Goal: Task Accomplishment & Management: Use online tool/utility

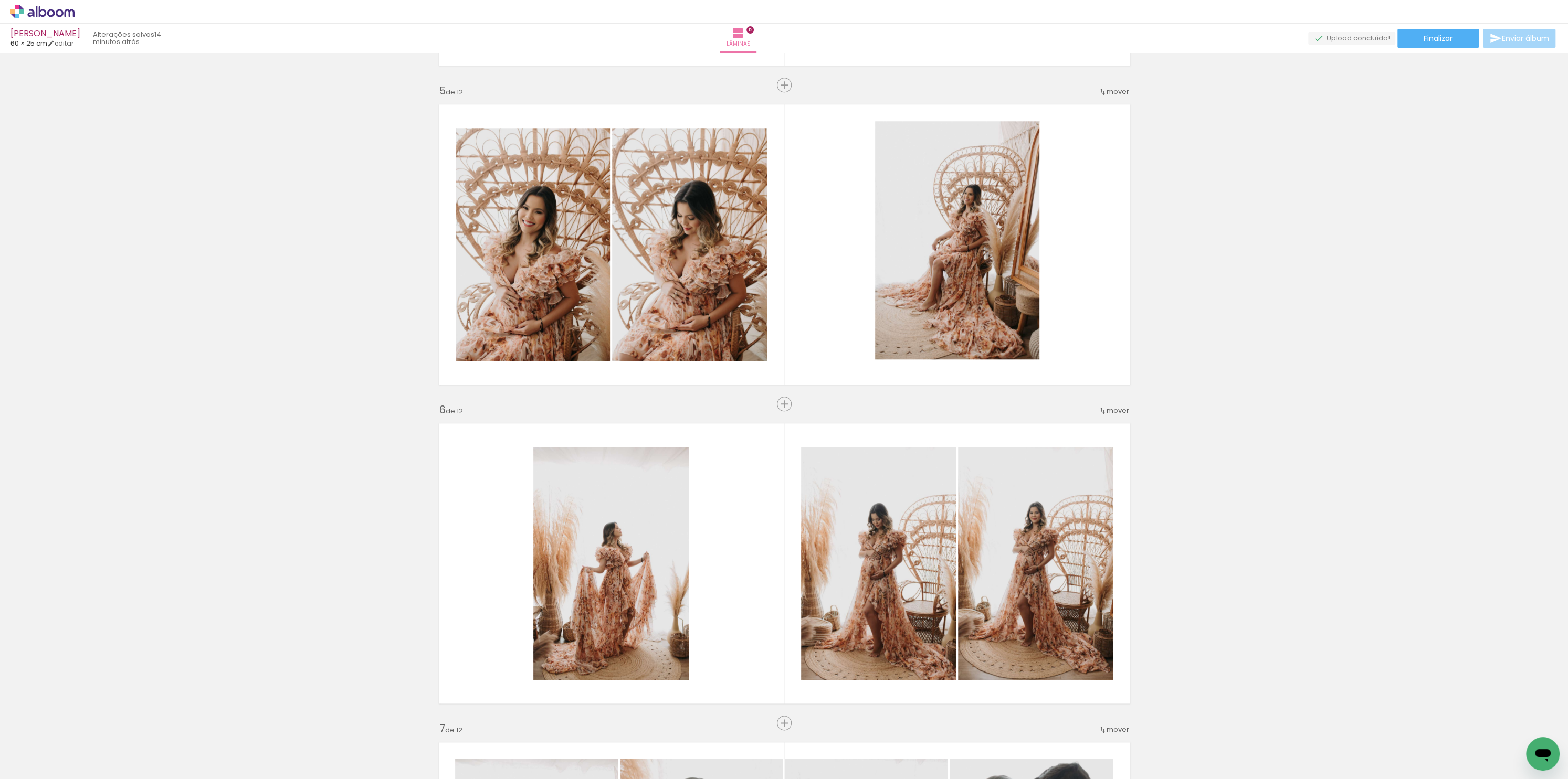
scroll to position [342, 0]
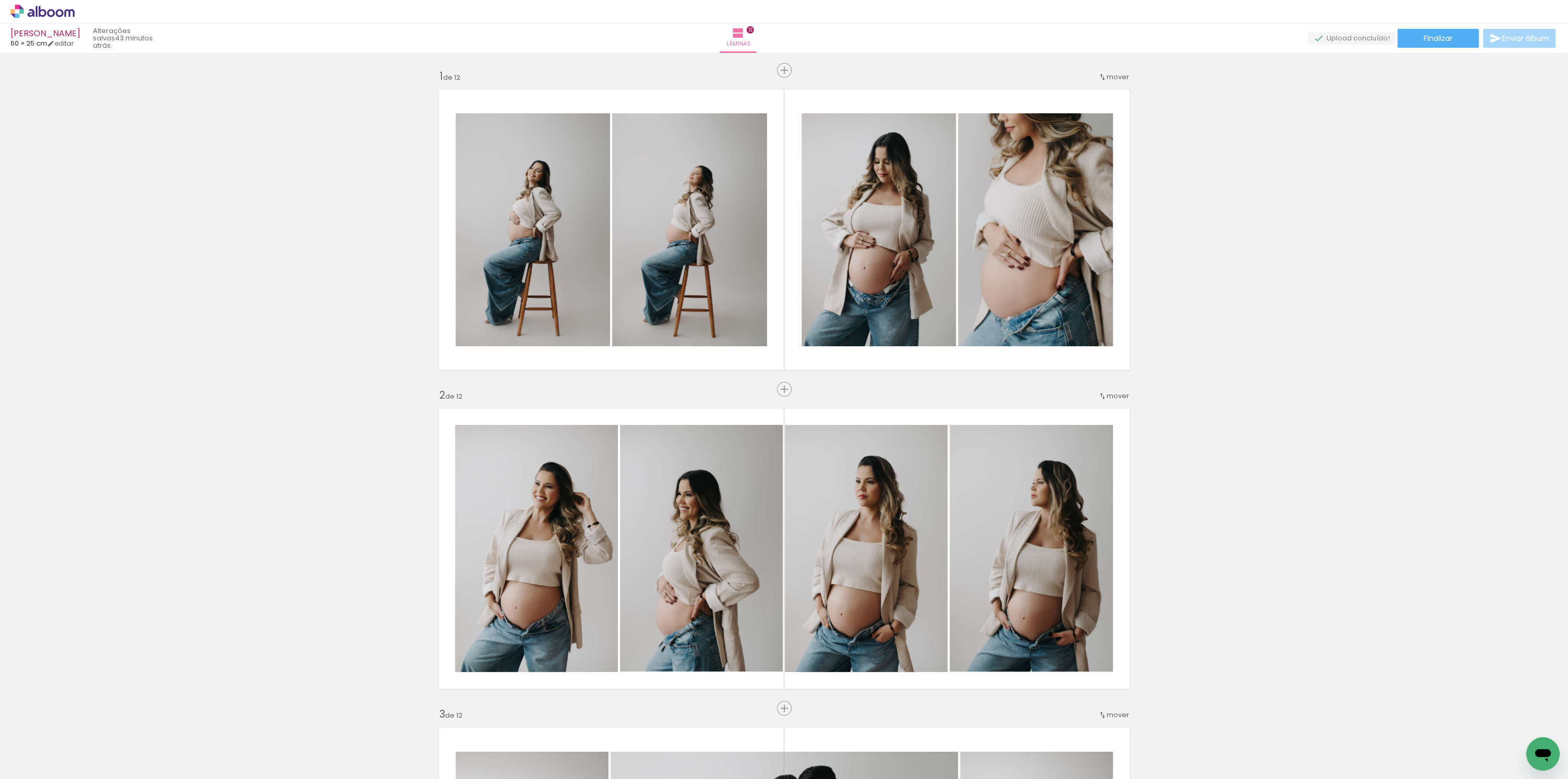
scroll to position [342, 0]
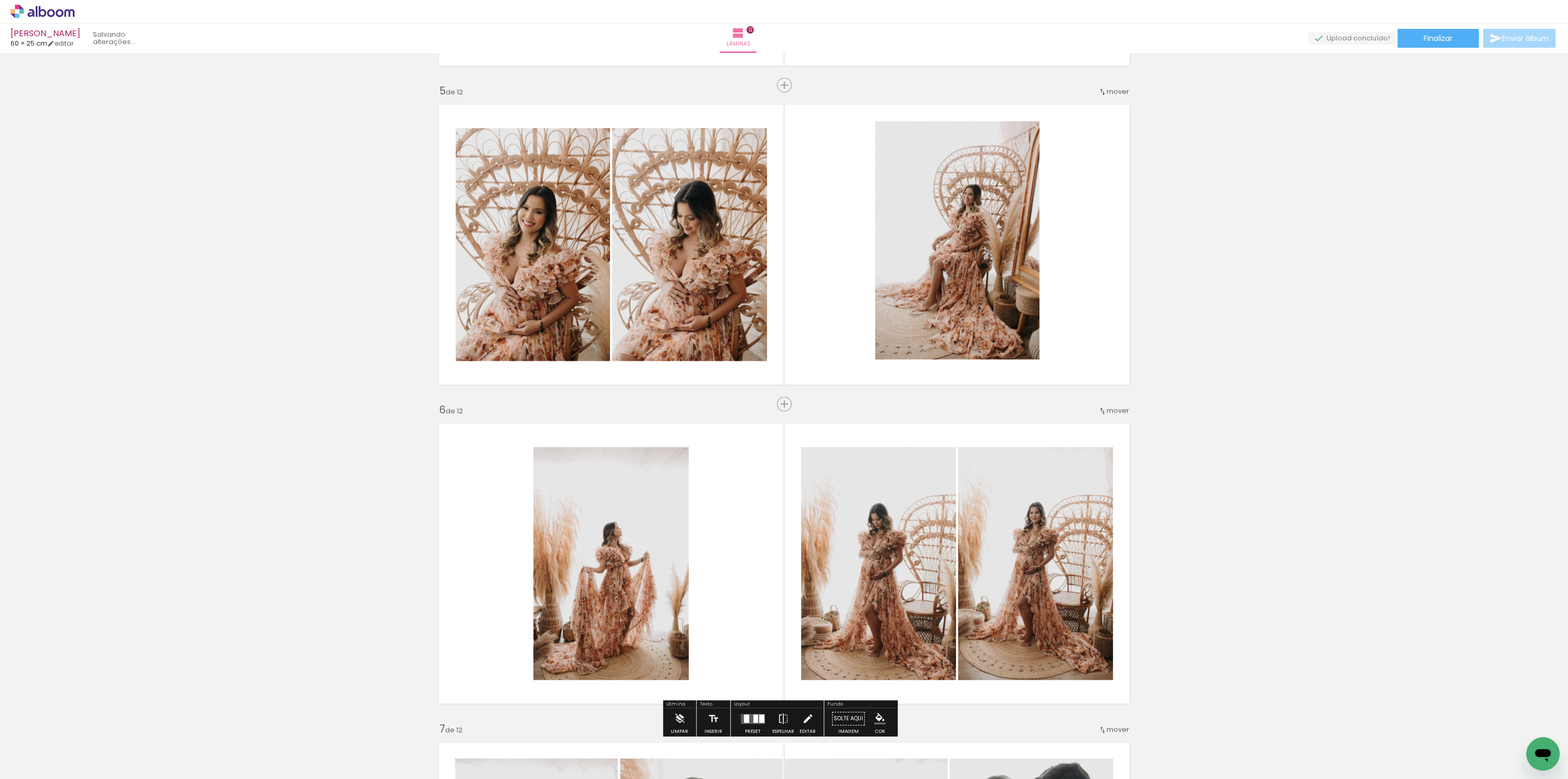
drag, startPoint x: 870, startPoint y: 487, endPoint x: 881, endPoint y: 736, distance: 249.2
click at [881, 736] on div "Biblioteca 42 fotos Todas as fotos Não utilizadas Adicionar Fotos Adicionar Fot…" at bounding box center [784, 746] width 1568 height 66
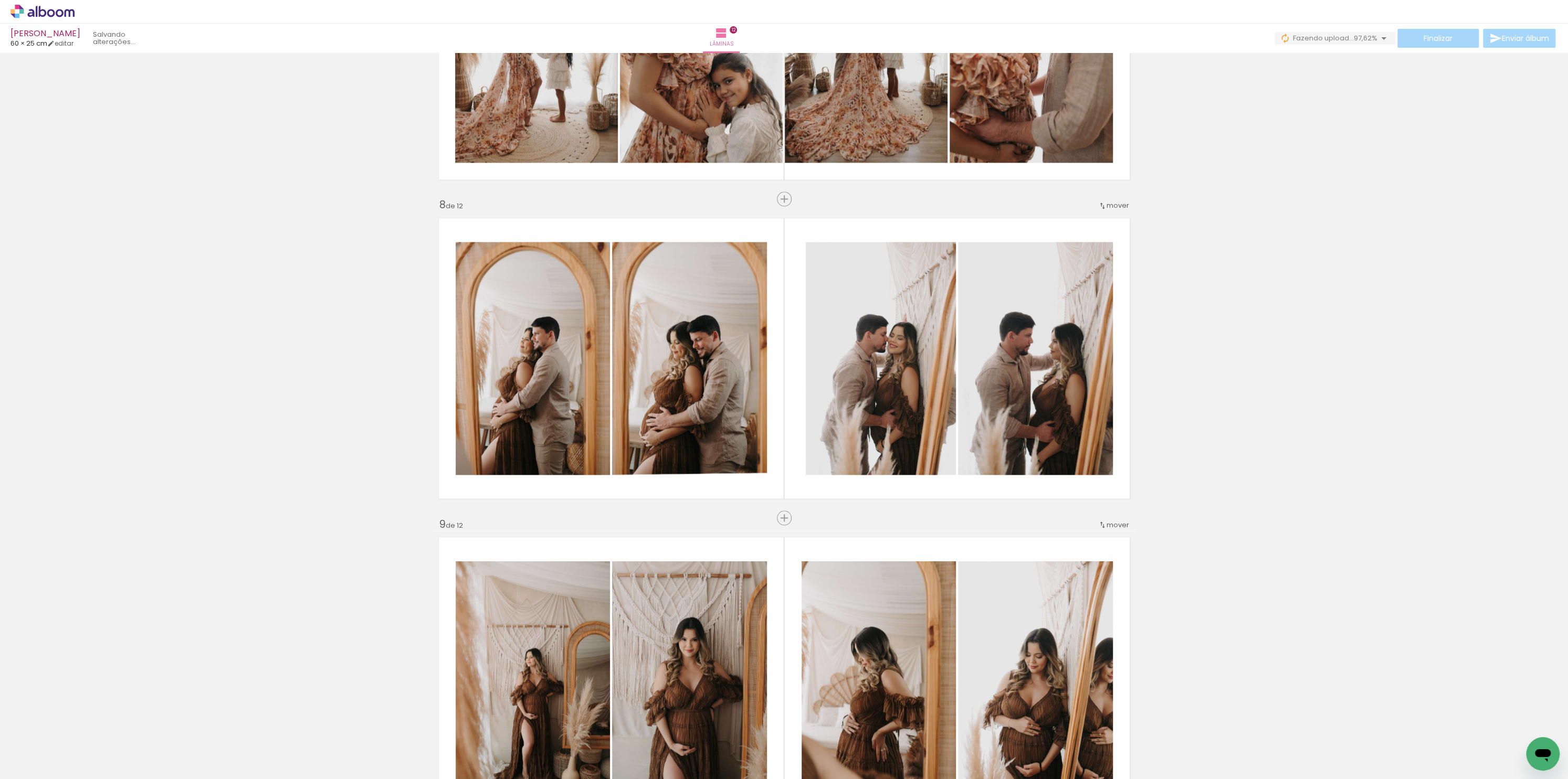
drag, startPoint x: 1567, startPoint y: 366, endPoint x: 1567, endPoint y: 438, distance: 72.0
click at [0, 0] on div "Inserir lâmina 1 de 12 Inserir lâmina 2 de 12 Inserir lâmina 3 de 12 Inserir lâ…" at bounding box center [0, 0] width 0 height 0
